Goal: Information Seeking & Learning: Learn about a topic

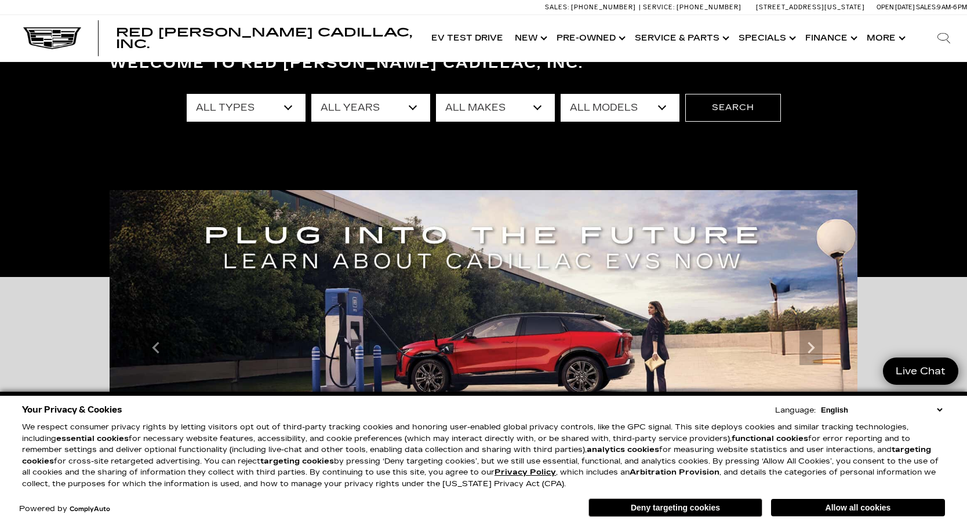
scroll to position [98, 0]
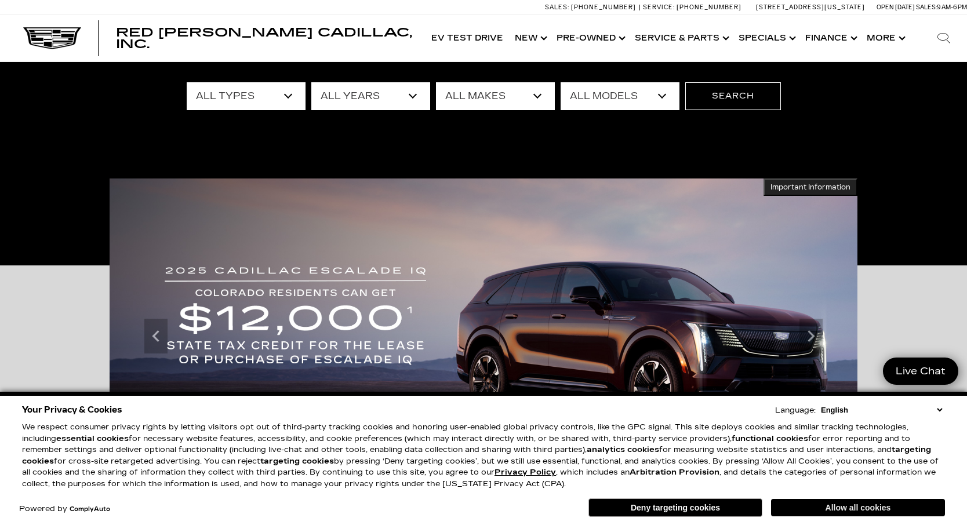
click at [842, 509] on button "Allow all cookies" at bounding box center [858, 507] width 174 height 17
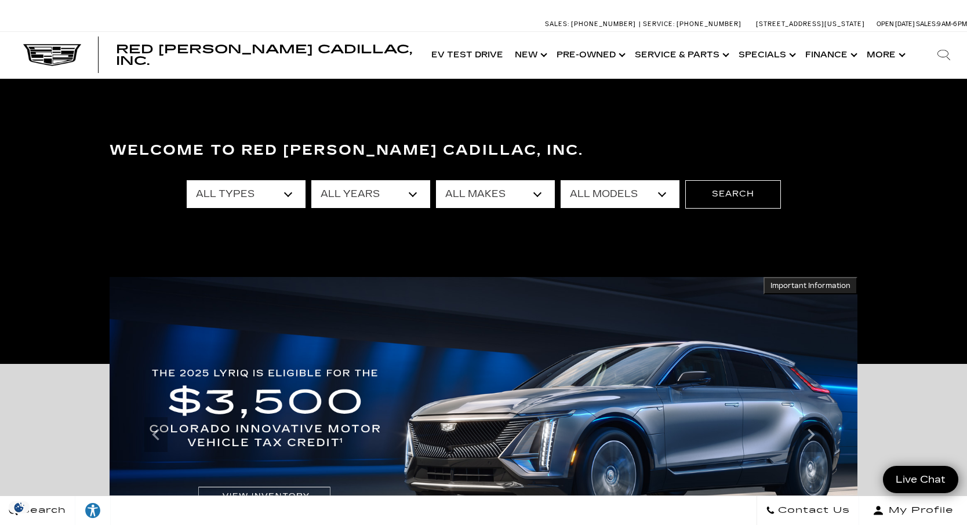
scroll to position [0, 0]
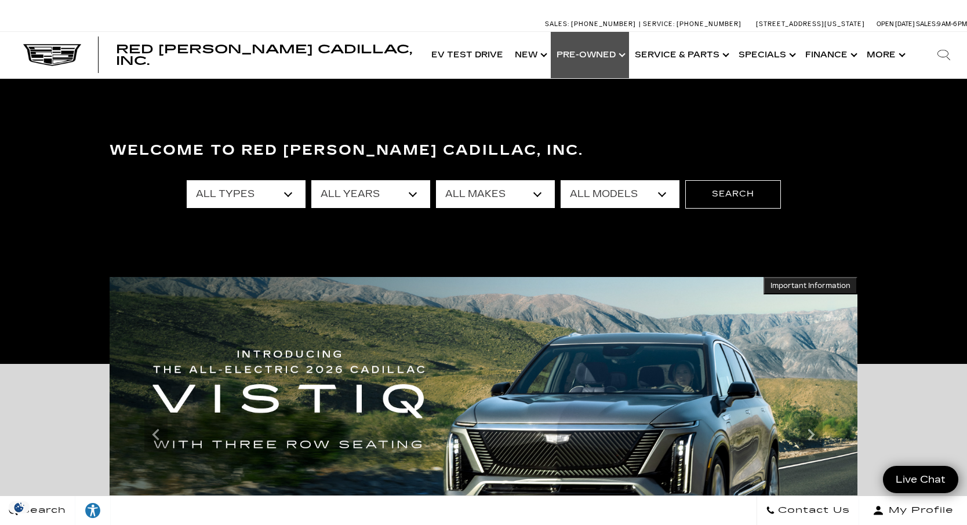
click at [621, 53] on link "Show Pre-Owned" at bounding box center [590, 55] width 78 height 46
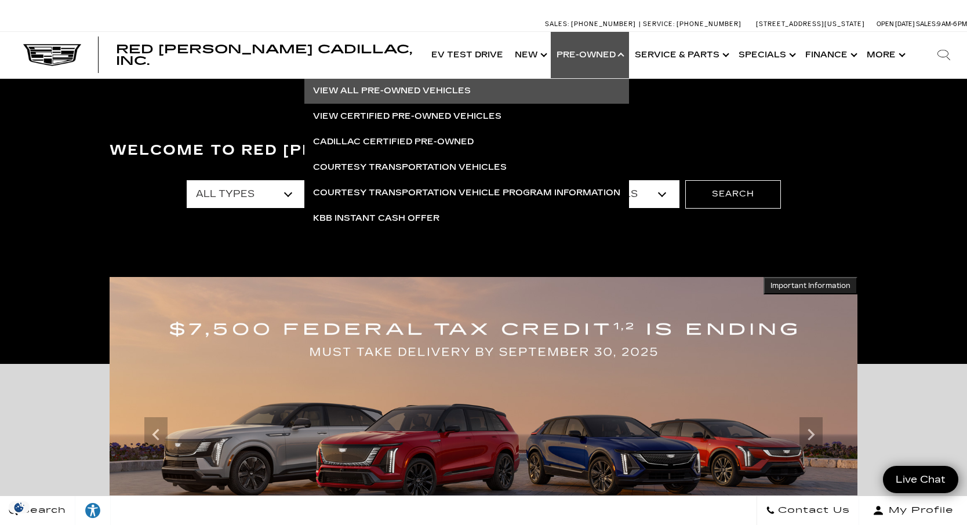
click at [401, 86] on link "View All Pre-Owned Vehicles" at bounding box center [466, 91] width 325 height 26
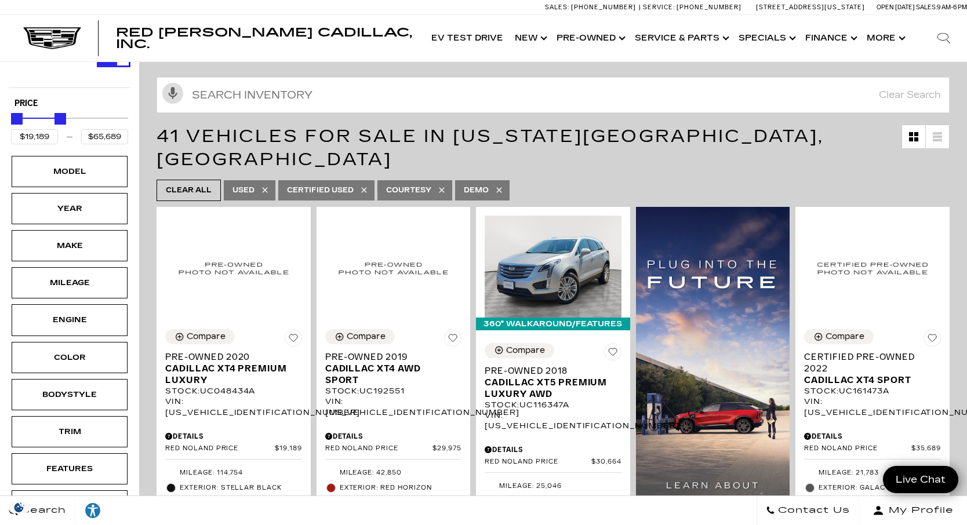
drag, startPoint x: 125, startPoint y: 119, endPoint x: 62, endPoint y: 113, distance: 63.5
click at [62, 113] on div "Price" at bounding box center [69, 119] width 117 height 20
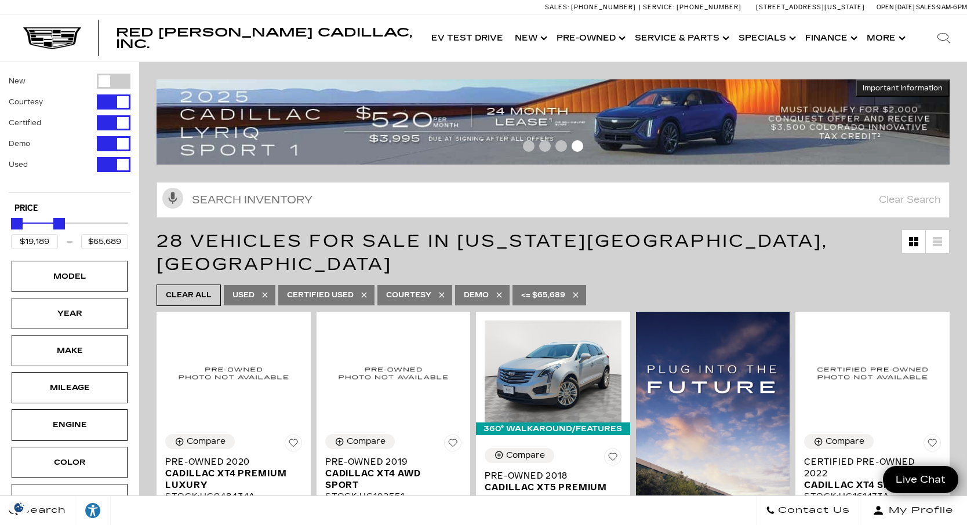
drag, startPoint x: 19, startPoint y: 223, endPoint x: 12, endPoint y: 223, distance: 6.4
click at [12, 223] on div "Minimum Price" at bounding box center [17, 224] width 12 height 12
type input "$19,689"
drag, startPoint x: 57, startPoint y: 224, endPoint x: 7, endPoint y: 220, distance: 50.6
click at [7, 220] on div "New Courtesy Certified Demo Used Type Price $19,189 $19,689 Model Year Make Mil…" at bounding box center [69, 373] width 139 height 622
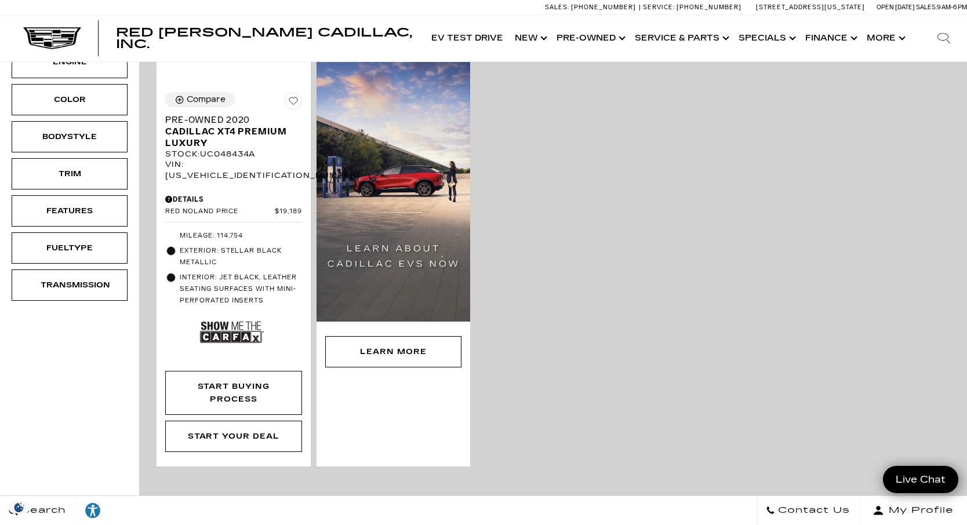
scroll to position [343, 0]
